Goal: Task Accomplishment & Management: Complete application form

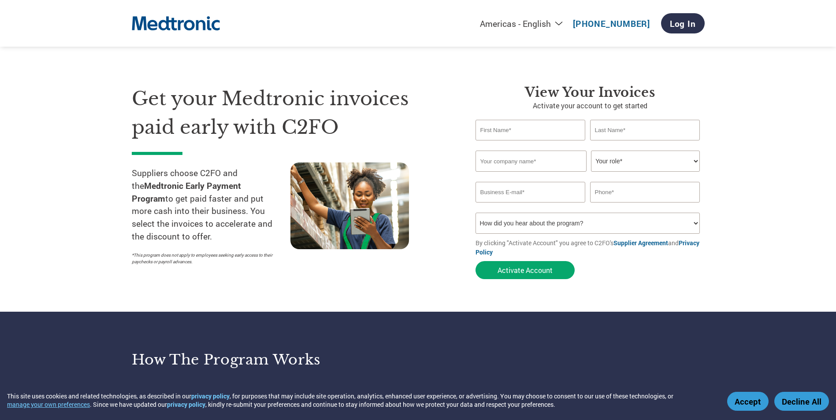
click at [534, 134] on input "text" at bounding box center [530, 130] width 110 height 21
type input "[PERSON_NAME]"
type input "[EMAIL_ADDRESS][DOMAIN_NAME]"
type input "7879806653"
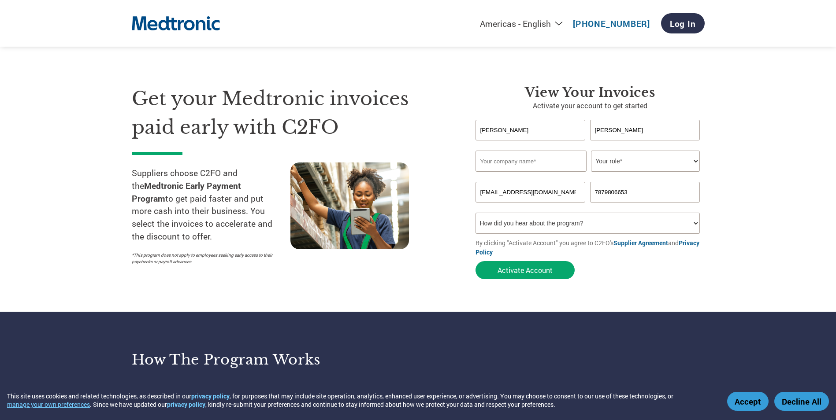
click at [571, 163] on input "text" at bounding box center [530, 161] width 111 height 21
type input "Global-Tek Manufacturing"
click at [632, 165] on select "Your role* CFO Controller Credit Manager Finance Director Treasurer CEO Preside…" at bounding box center [645, 161] width 109 height 21
select select "ACCOUNTING"
click at [591, 151] on select "Your role* CFO Controller Credit Manager Finance Director Treasurer CEO Preside…" at bounding box center [645, 161] width 109 height 21
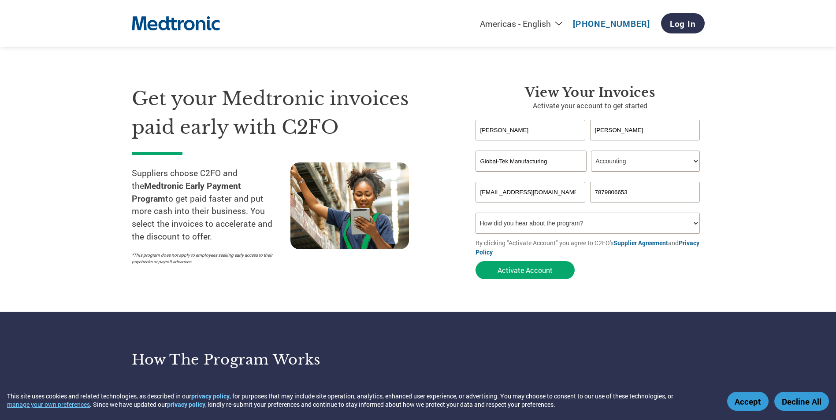
click at [564, 226] on select "How did you hear about the program? Received a letter Email Social Media Online…" at bounding box center [587, 223] width 225 height 21
select select "Email"
click at [475, 213] on select "How did you hear about the program? Received a letter Email Social Media Online…" at bounding box center [587, 223] width 225 height 21
drag, startPoint x: 639, startPoint y: 190, endPoint x: 545, endPoint y: 197, distance: 94.6
click at [545, 197] on div "[EMAIL_ADDRESS][DOMAIN_NAME] 7879806653" at bounding box center [589, 192] width 229 height 21
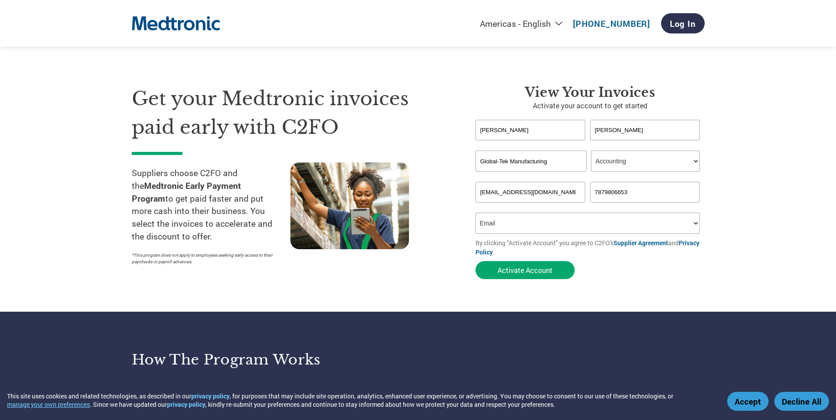
click at [637, 189] on input "7879806653" at bounding box center [645, 192] width 110 height 21
drag, startPoint x: 643, startPoint y: 191, endPoint x: 544, endPoint y: 182, distance: 99.6
click at [545, 182] on div "[EMAIL_ADDRESS][DOMAIN_NAME] 7879806653" at bounding box center [589, 192] width 229 height 21
type input "7874680682"
click at [764, 162] on section "Get your Medtronic invoices paid early with C2FO Suppliers choose C2FO and the …" at bounding box center [418, 173] width 836 height 277
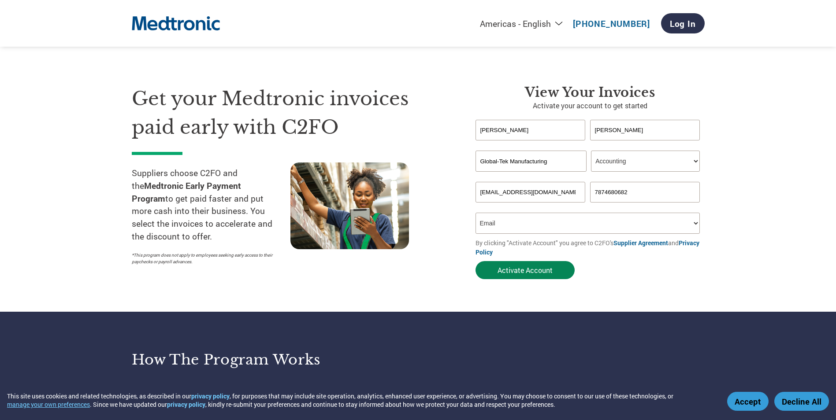
click at [535, 268] on button "Activate Account" at bounding box center [524, 270] width 99 height 18
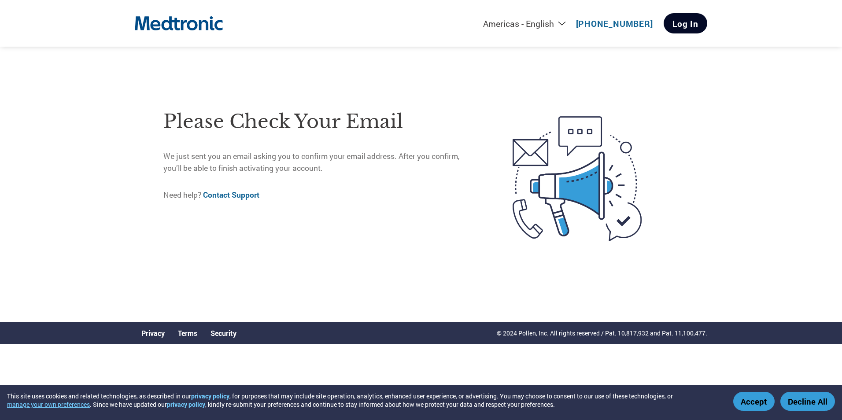
click at [683, 26] on link "Log In" at bounding box center [686, 23] width 44 height 20
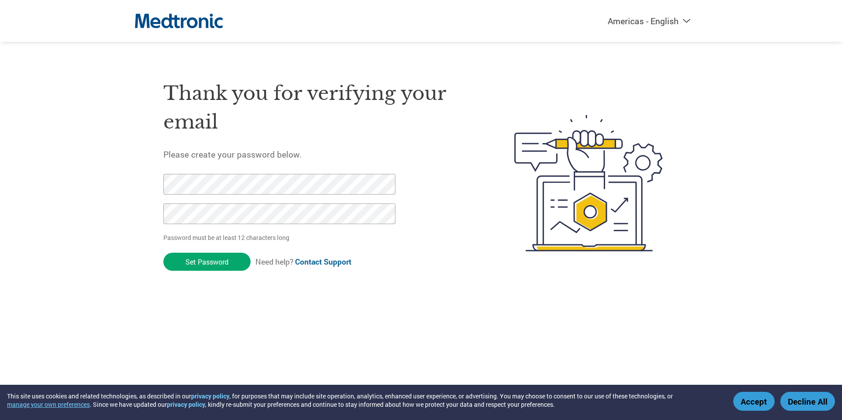
click at [0, 184] on html "This site uses cookies and related technologies, as described in our privacy po…" at bounding box center [421, 165] width 842 height 331
click at [206, 258] on input "Set Password" at bounding box center [206, 262] width 87 height 18
